Goal: Find specific page/section: Find specific page/section

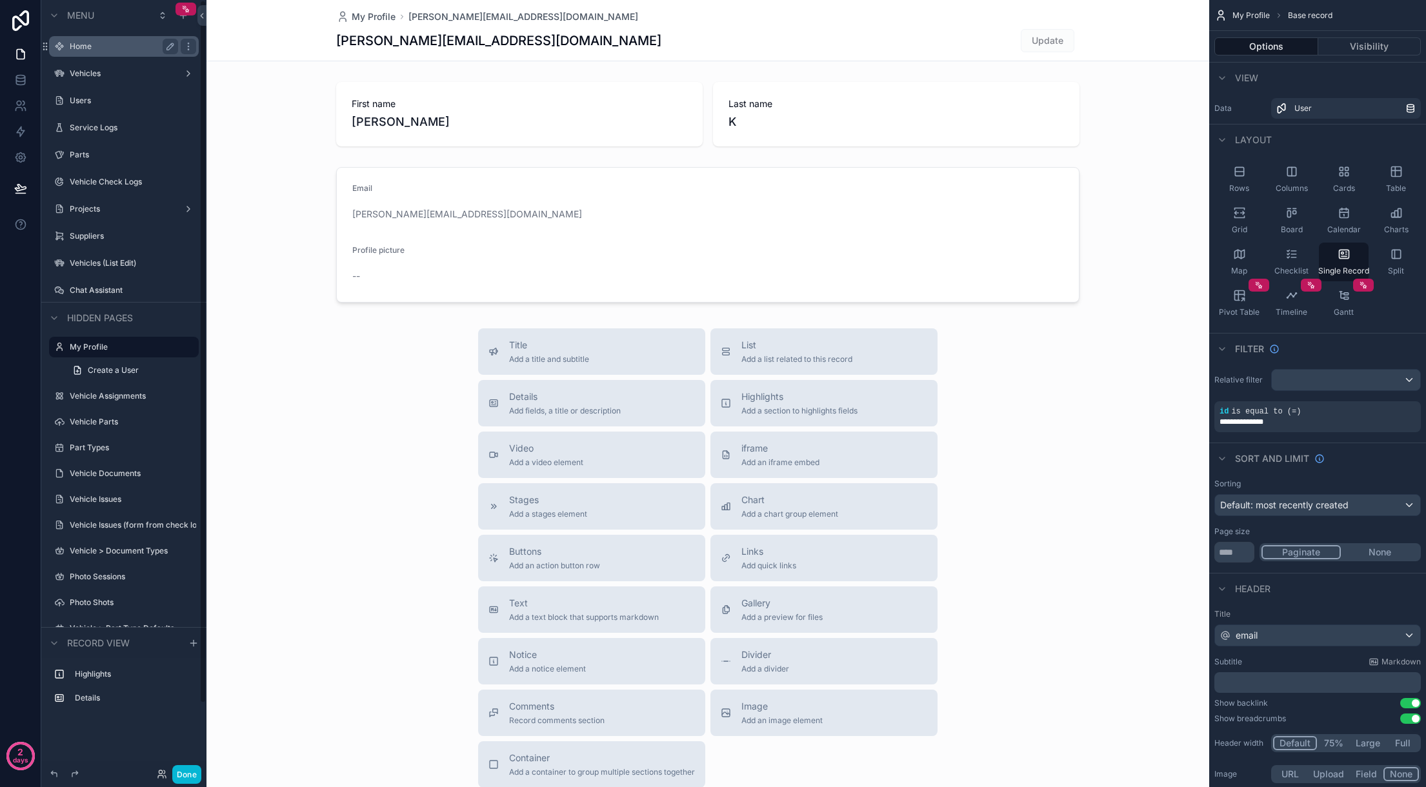
click at [108, 46] on label "Home" at bounding box center [121, 46] width 103 height 10
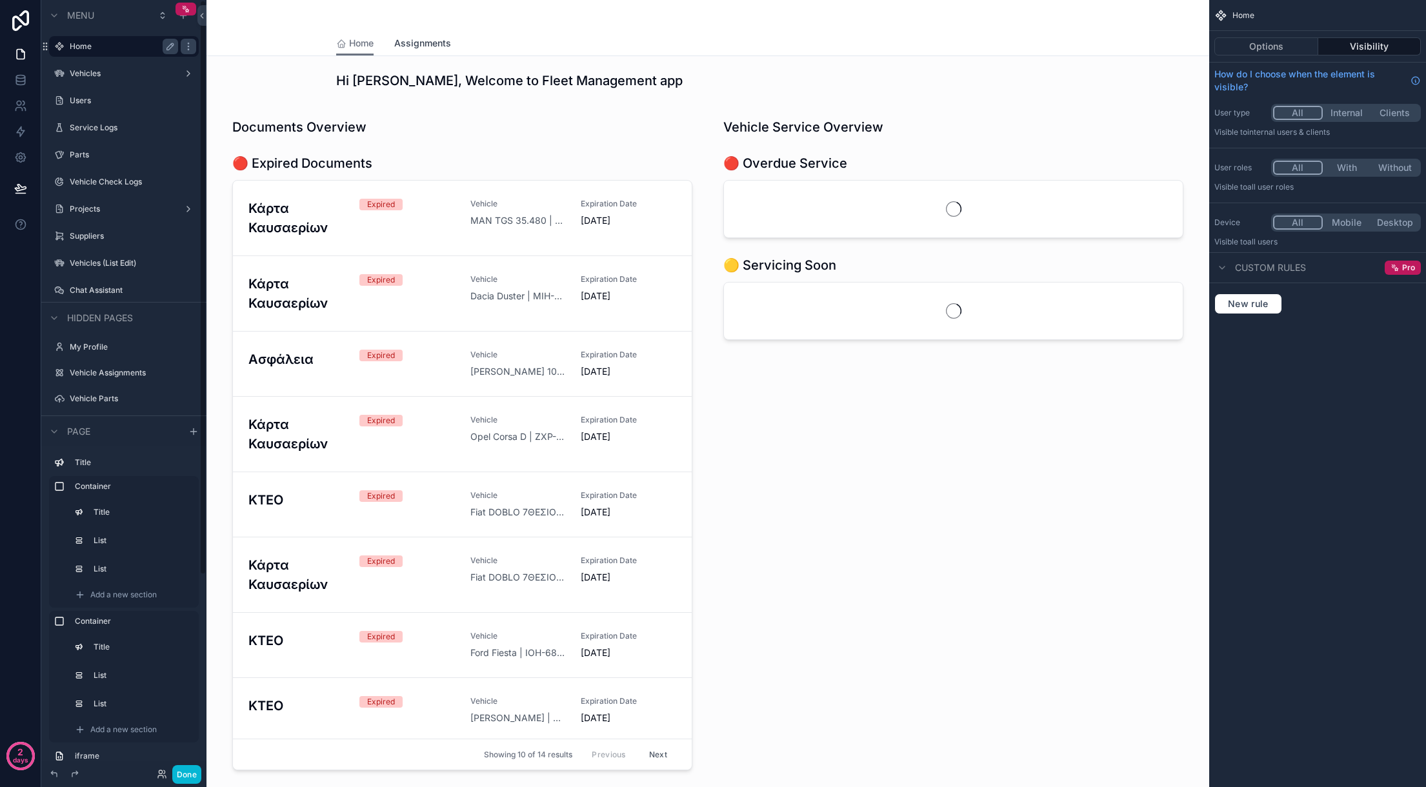
click at [423, 40] on span "Assignments" at bounding box center [422, 43] width 57 height 13
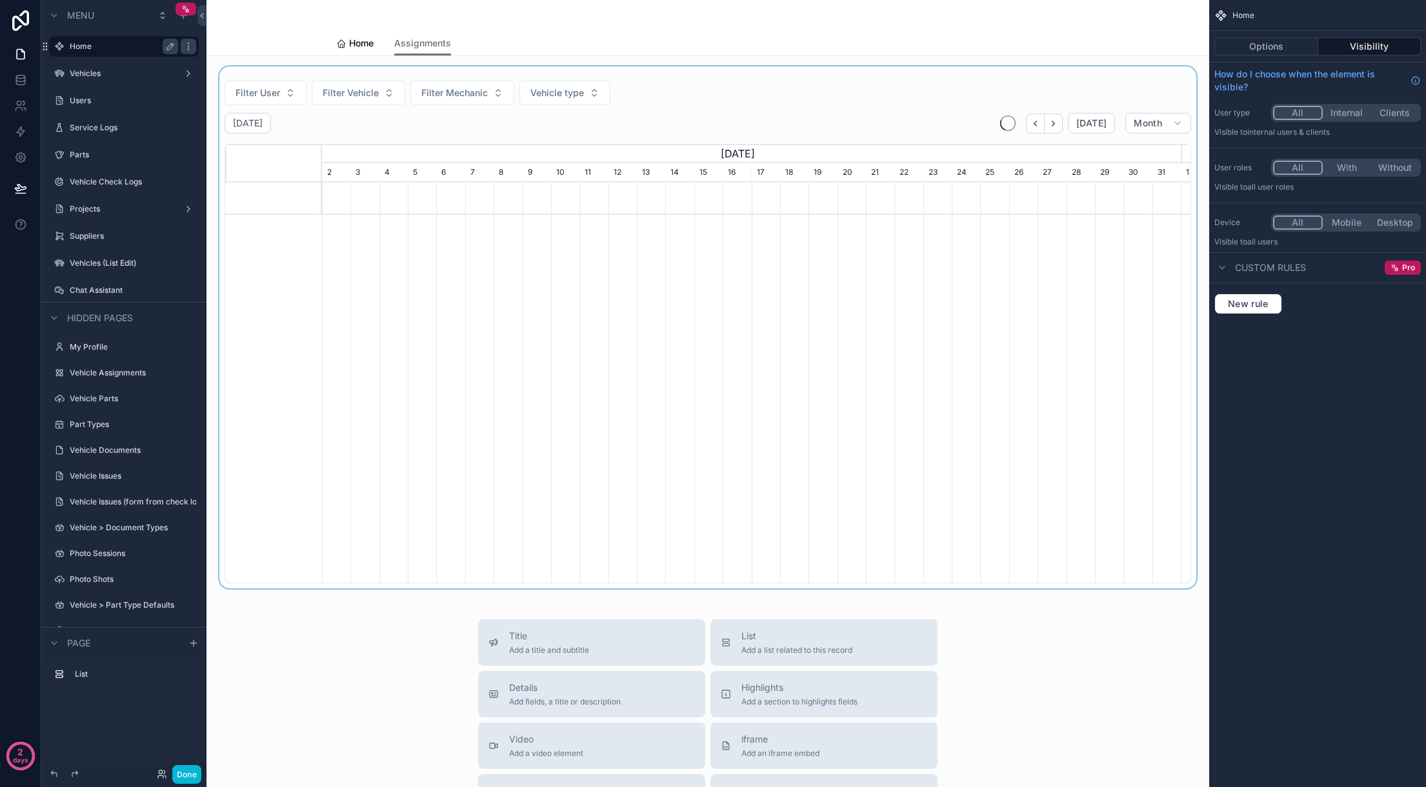
scroll to position [0, 859]
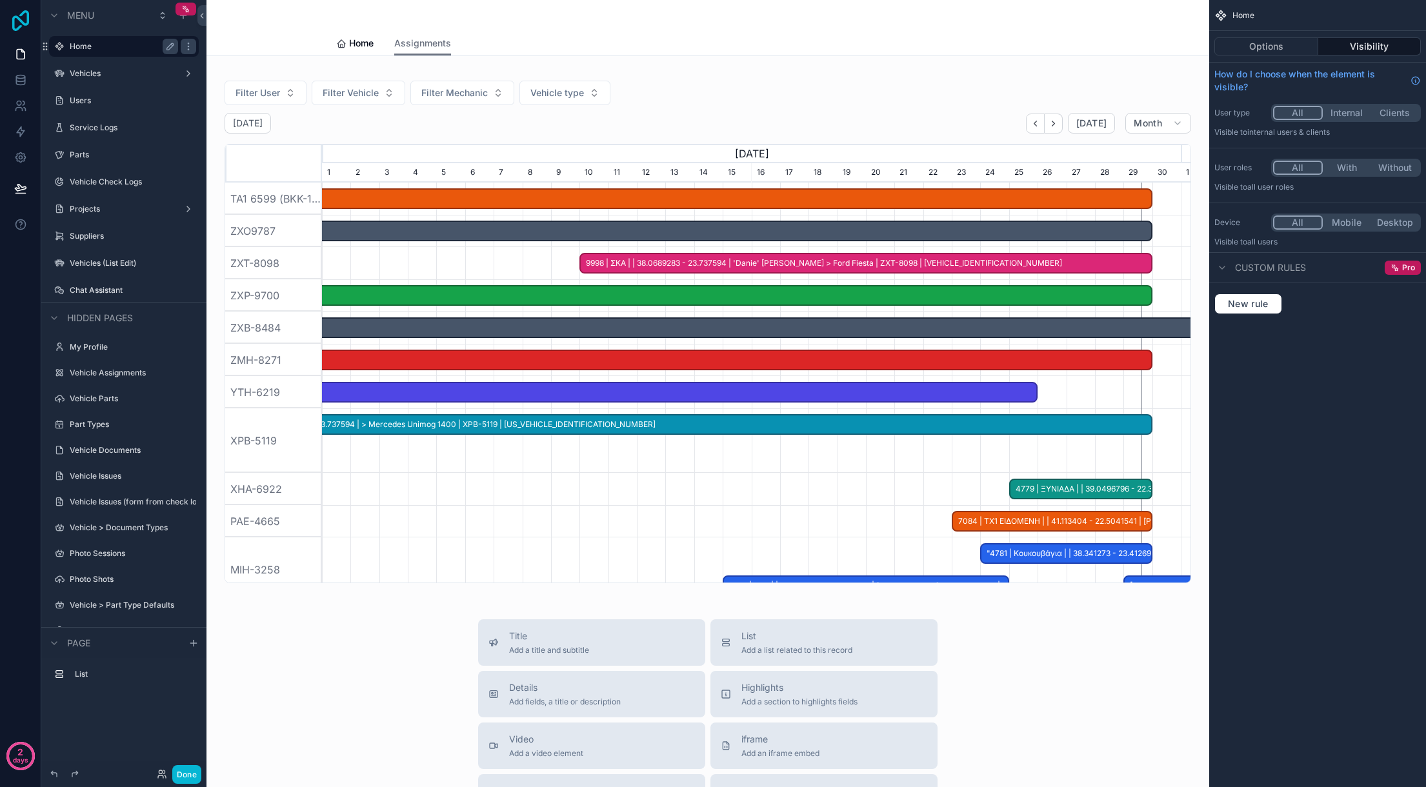
click at [14, 17] on icon at bounding box center [20, 20] width 17 height 21
